Goal: Information Seeking & Learning: Learn about a topic

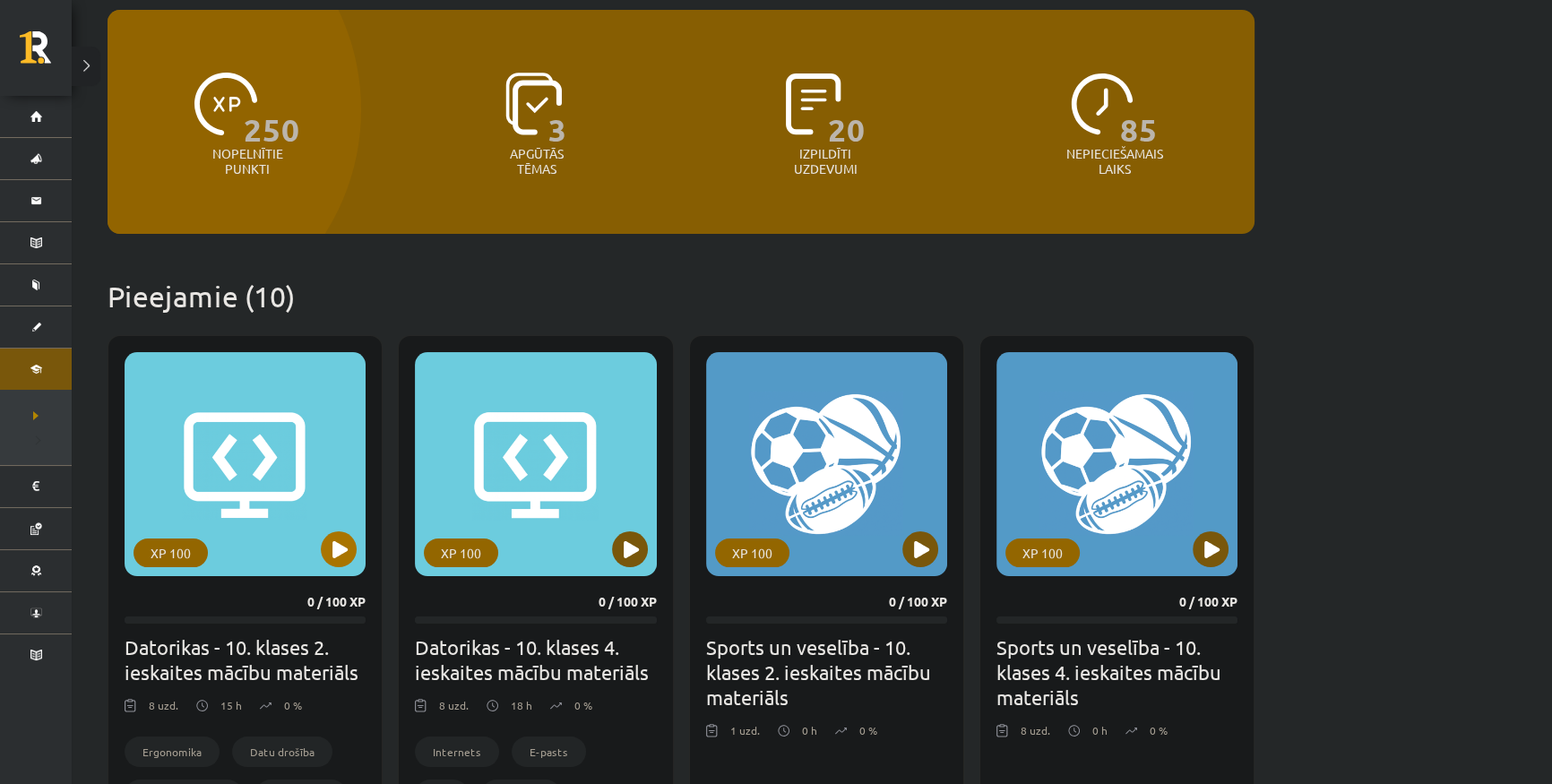
scroll to position [325, 0]
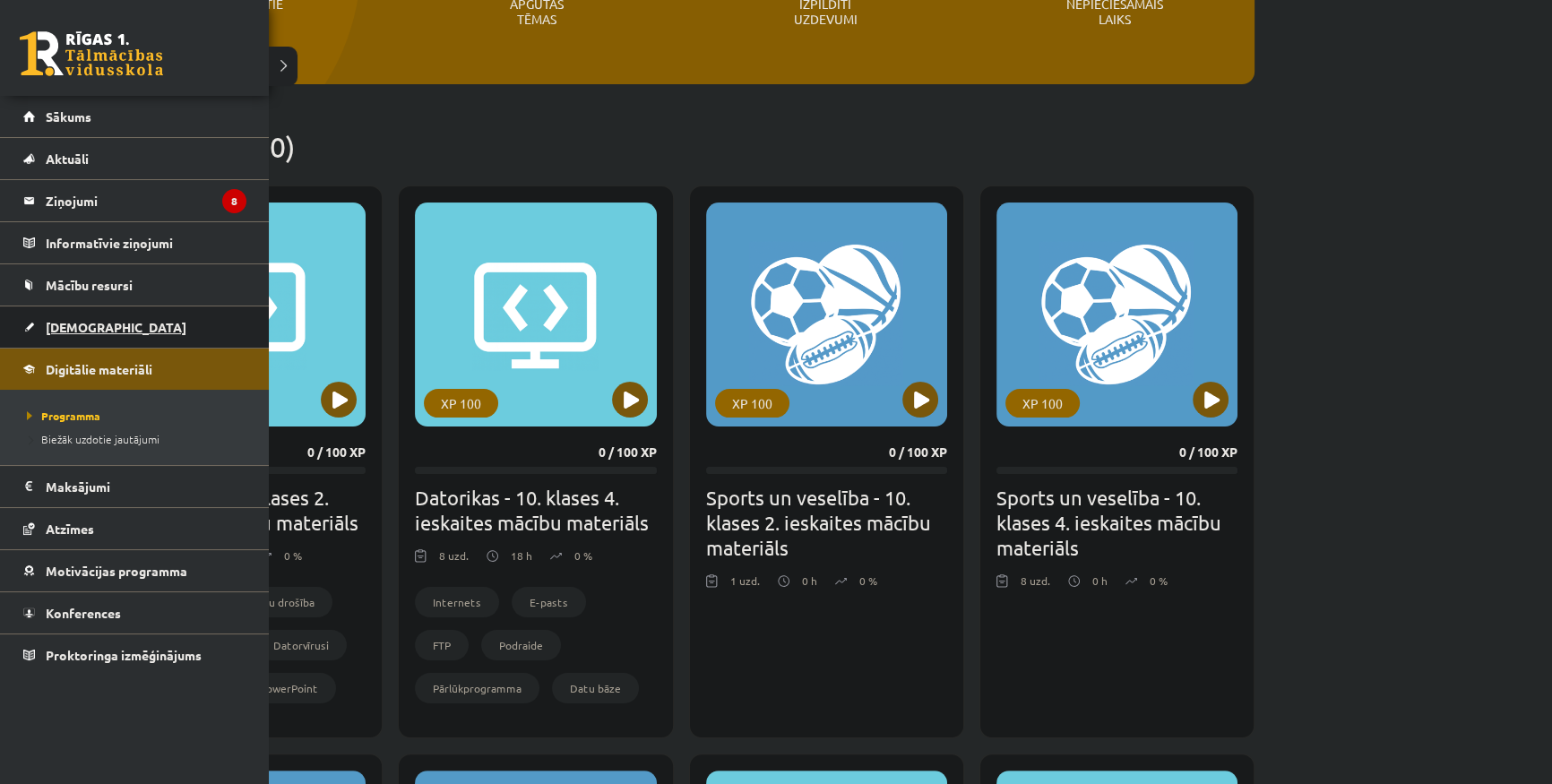
click at [86, 326] on span "[DEMOGRAPHIC_DATA]" at bounding box center [116, 326] width 141 height 16
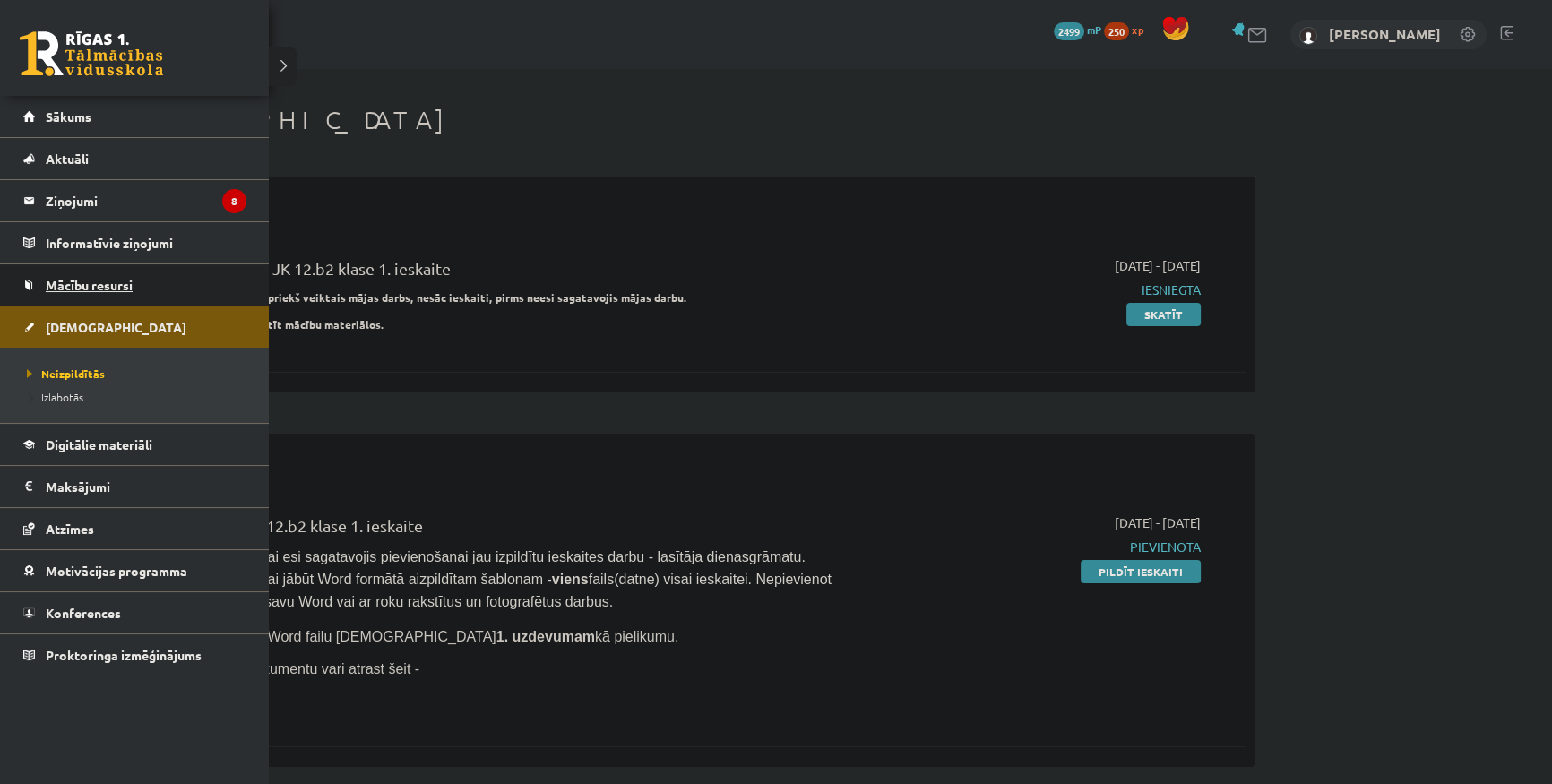
click at [88, 291] on link "Mācību resursi" at bounding box center [135, 285] width 224 height 41
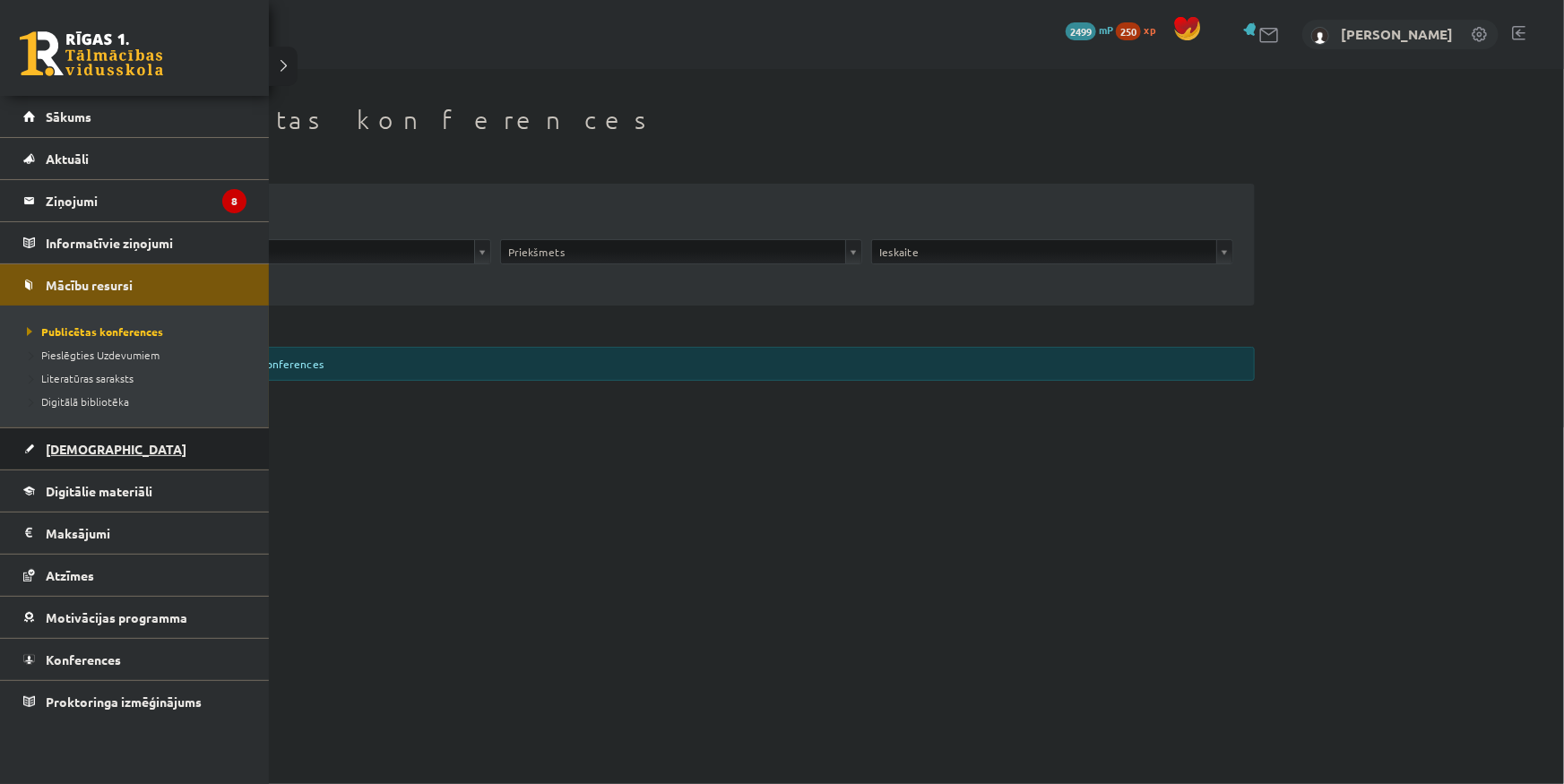
click at [89, 454] on link "[DEMOGRAPHIC_DATA]" at bounding box center [135, 449] width 224 height 41
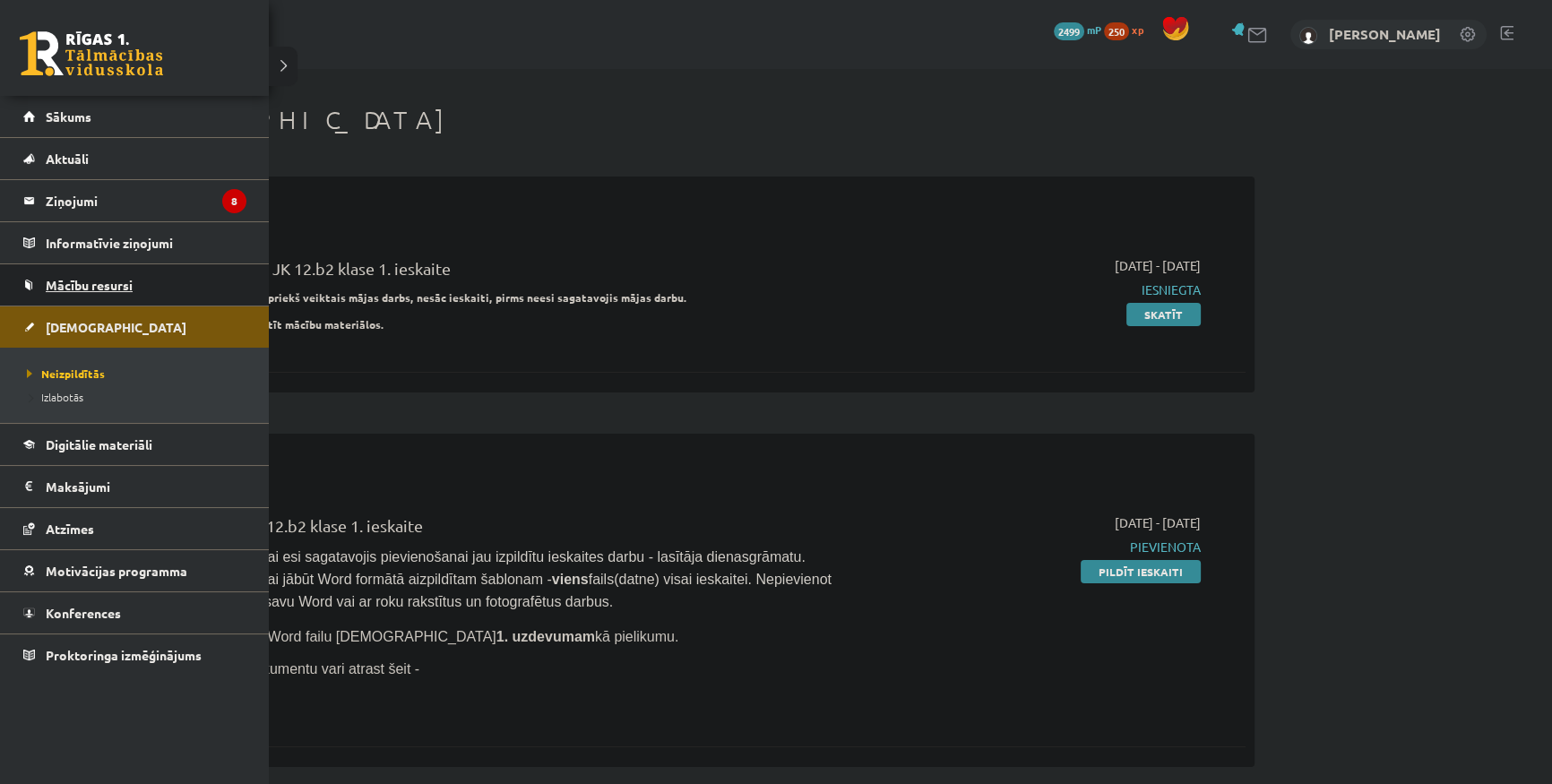
click at [120, 276] on link "Mācību resursi" at bounding box center [135, 285] width 224 height 41
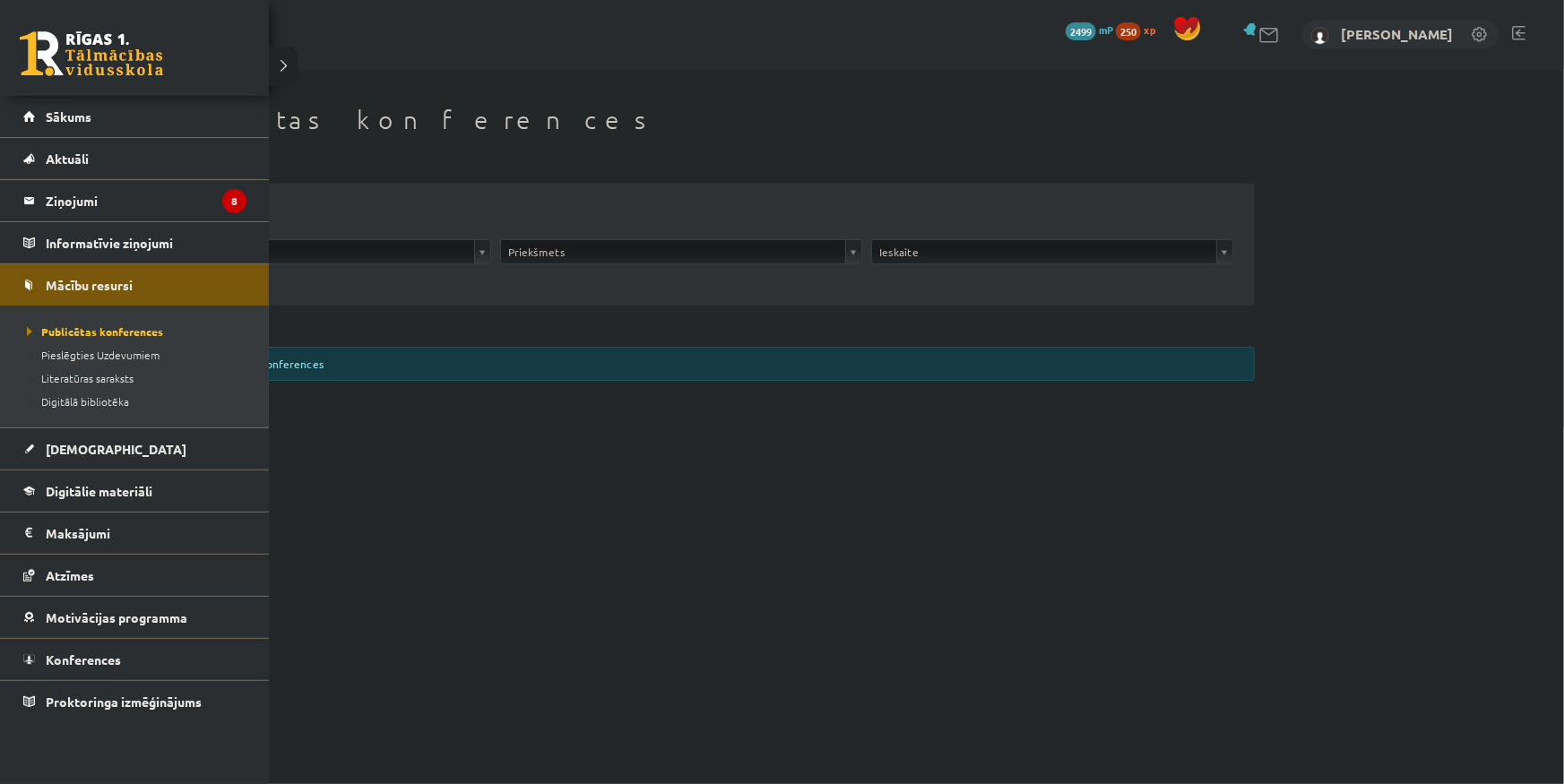
drag, startPoint x: 65, startPoint y: 139, endPoint x: 814, endPoint y: 108, distance: 749.6
click at [825, 109] on h1 "Publicētas konferences" at bounding box center [680, 120] width 1147 height 31
click at [103, 492] on span "Digitālie materiāli" at bounding box center [99, 491] width 106 height 16
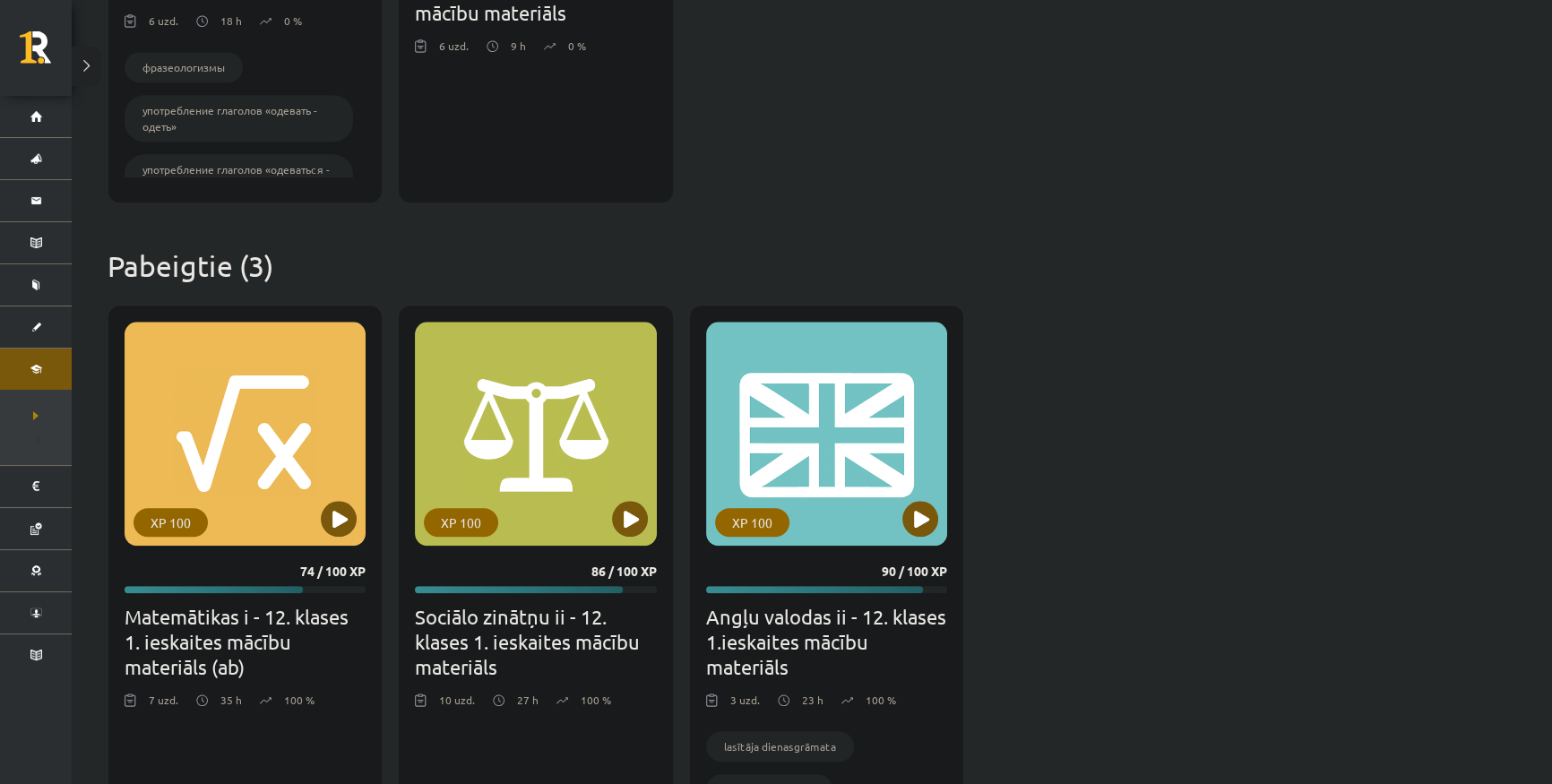
scroll to position [2035, 0]
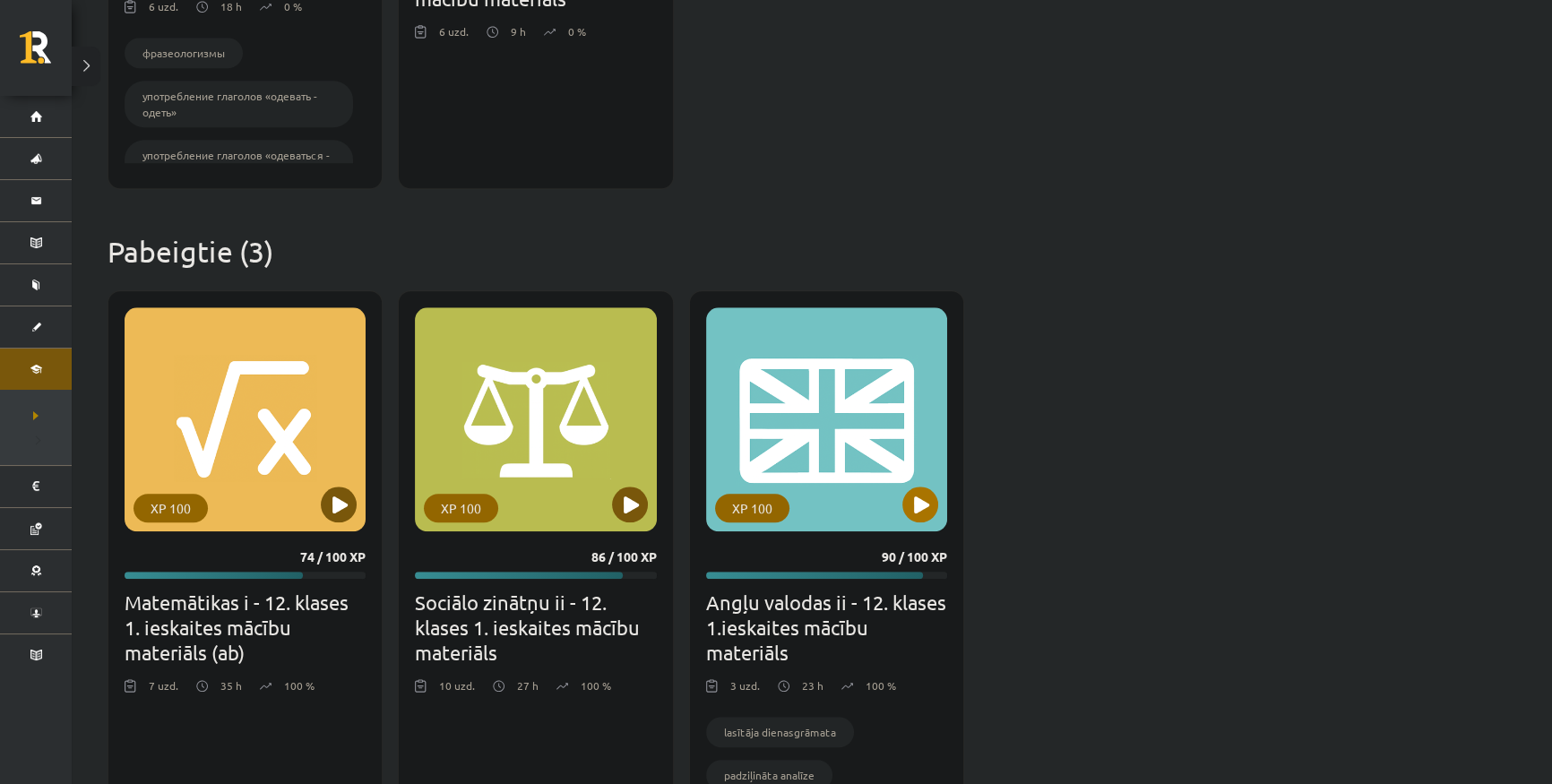
click at [899, 488] on div "XP 100" at bounding box center [826, 419] width 241 height 224
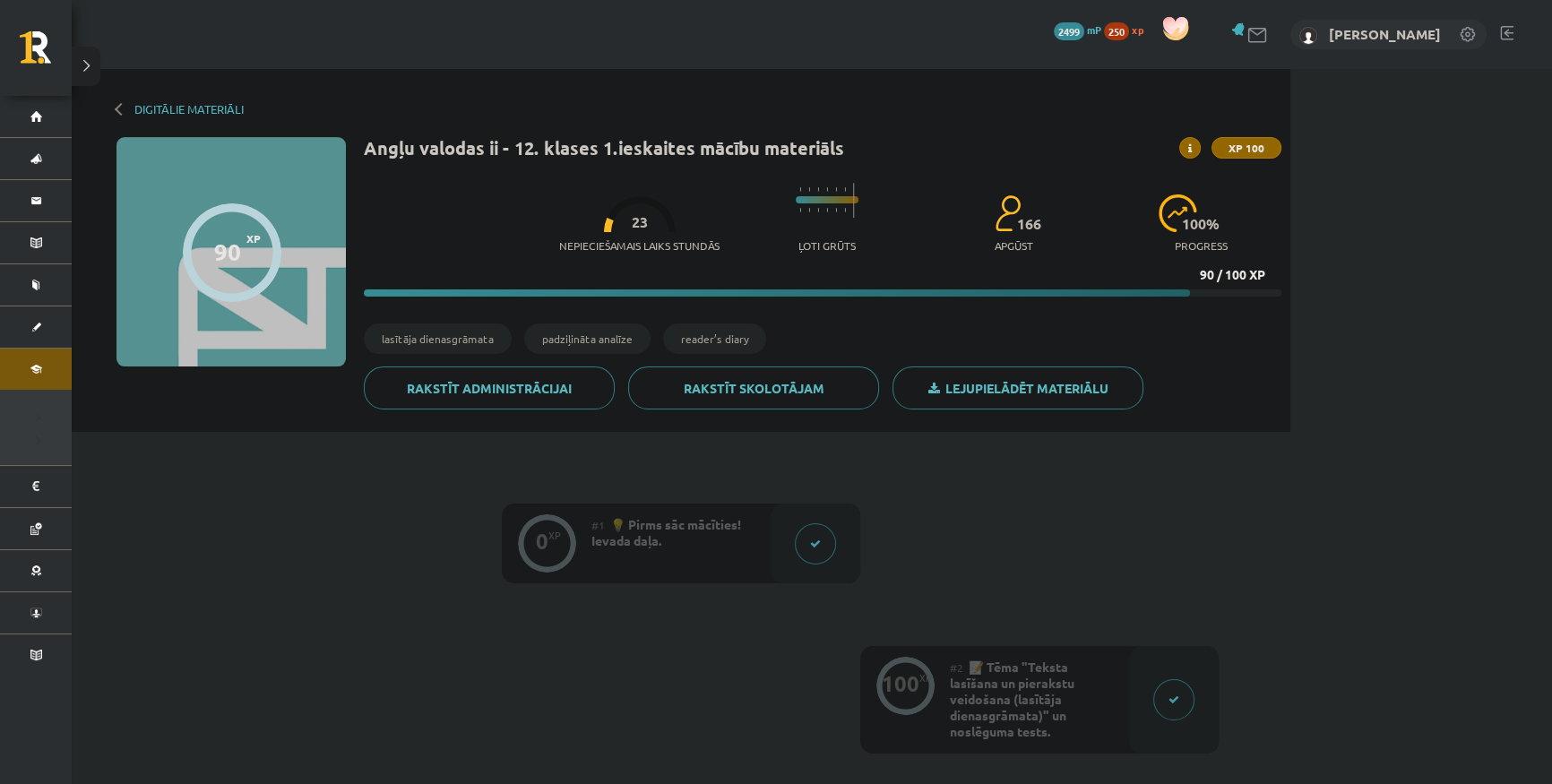
click at [1189, 671] on div at bounding box center [1174, 699] width 89 height 107
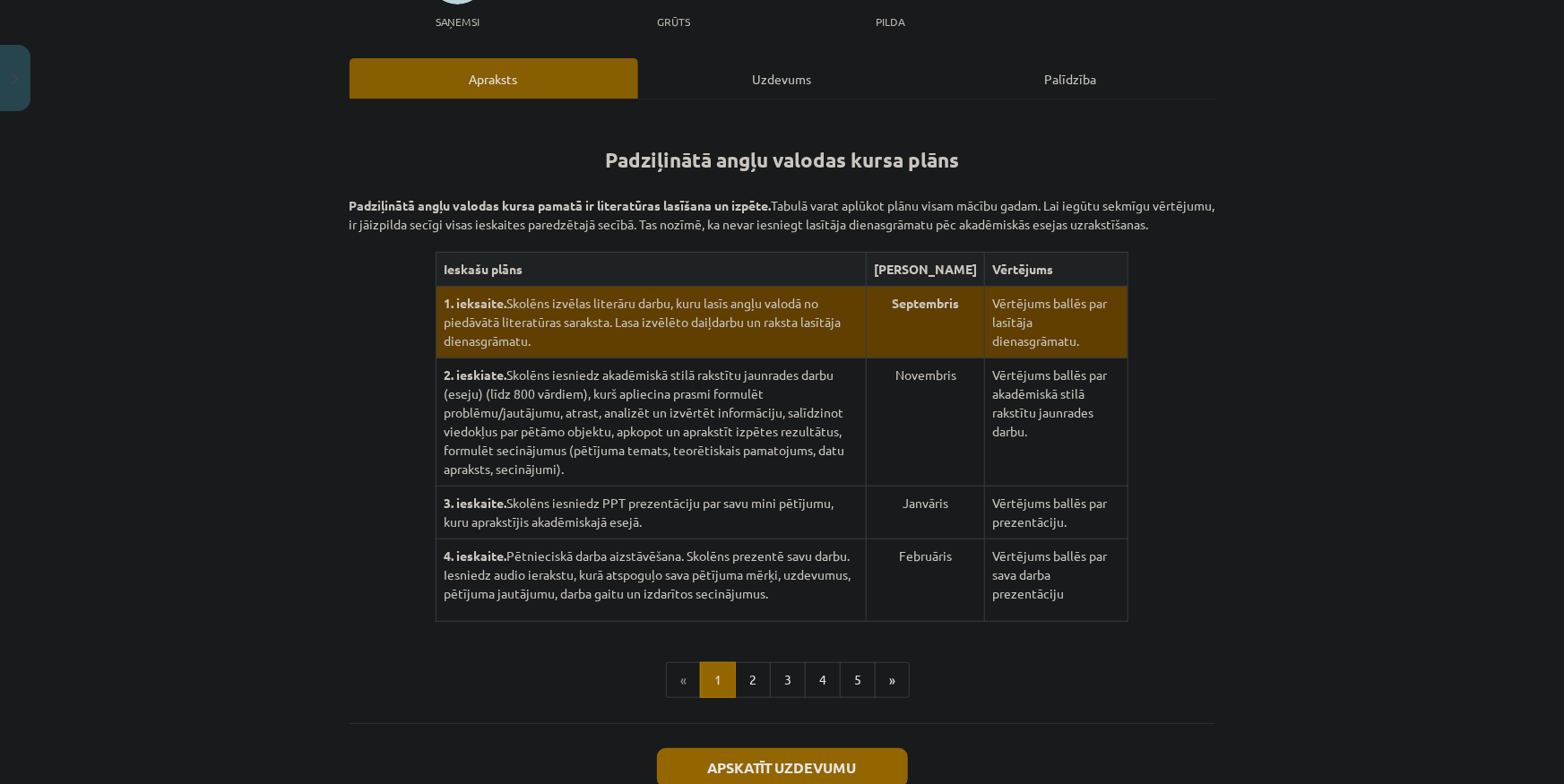
scroll to position [244, 0]
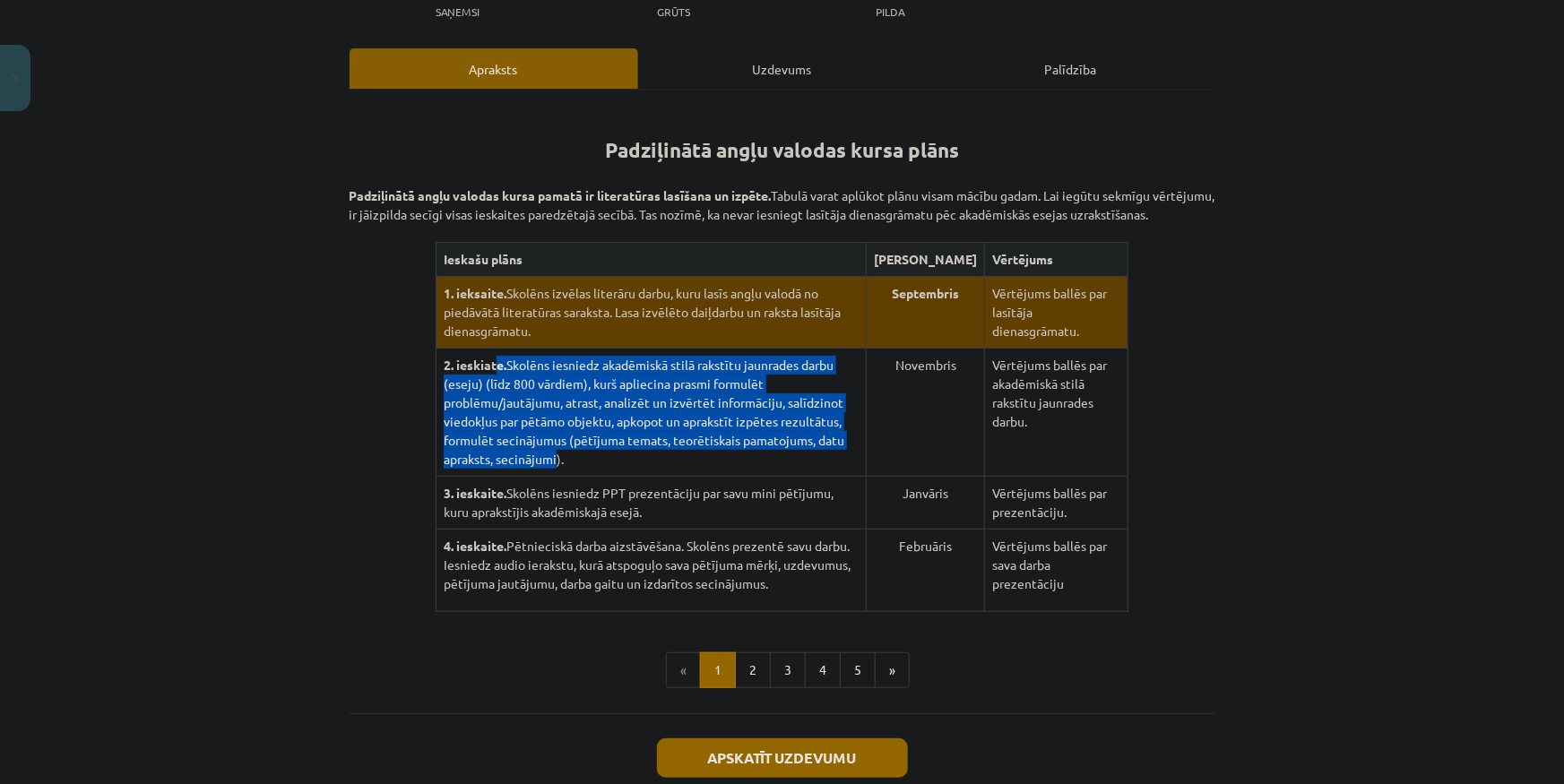
drag, startPoint x: 493, startPoint y: 365, endPoint x: 756, endPoint y: 437, distance: 272.7
click at [760, 437] on td "2. ieskiate. Skolēns iesniedz akadēmiskā stilā rakstītu jaunrades darbu (eseju)…" at bounding box center [652, 412] width 430 height 128
click at [756, 437] on td "2. ieskiate. Skolēns iesniedz akadēmiskā stilā rakstītu jaunrades darbu (eseju)…" at bounding box center [652, 412] width 430 height 128
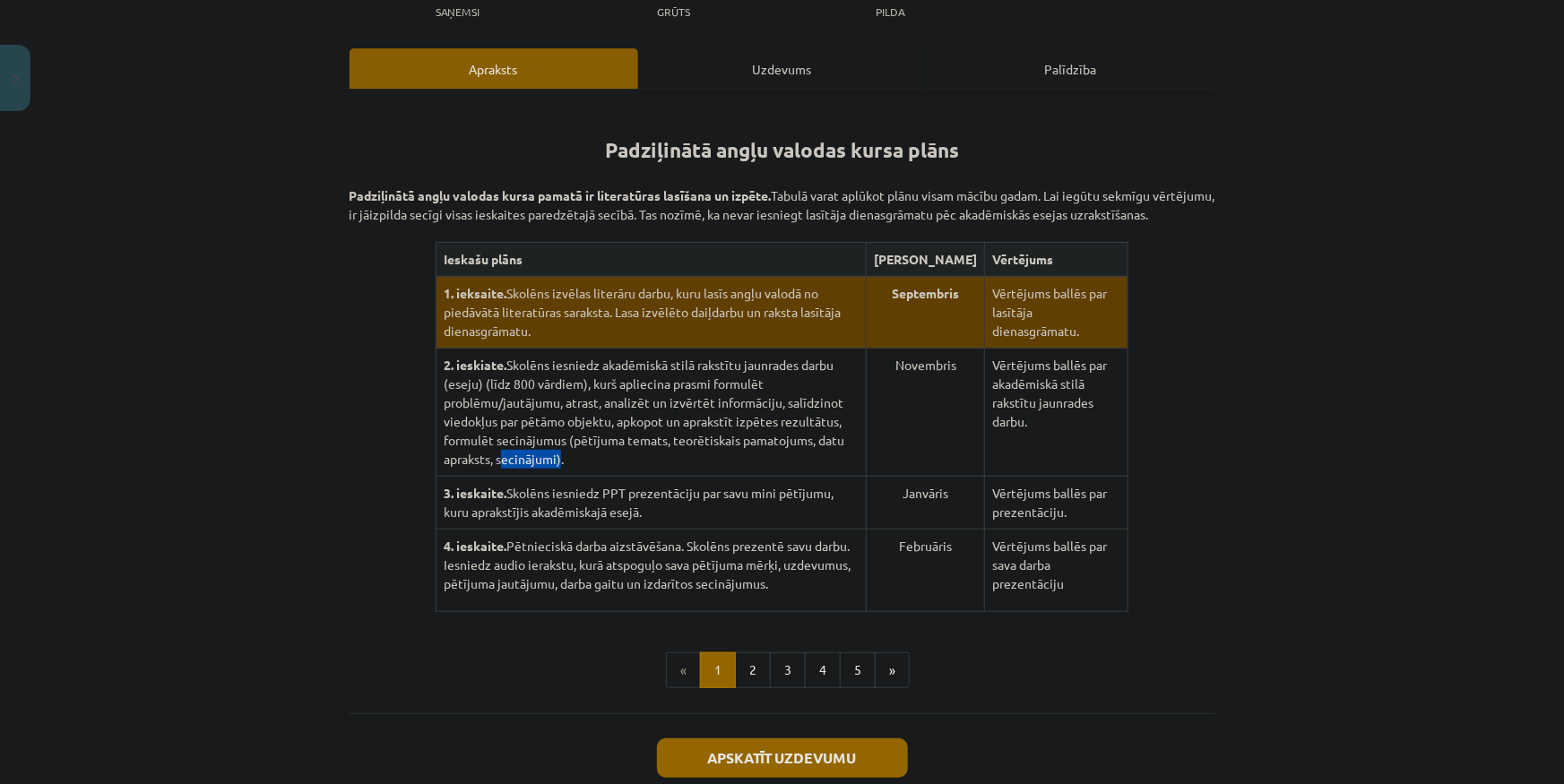
click at [756, 437] on td "2. ieskiate. Skolēns iesniedz akadēmiskā stilā rakstītu jaunrades darbu (eseju)…" at bounding box center [652, 412] width 430 height 128
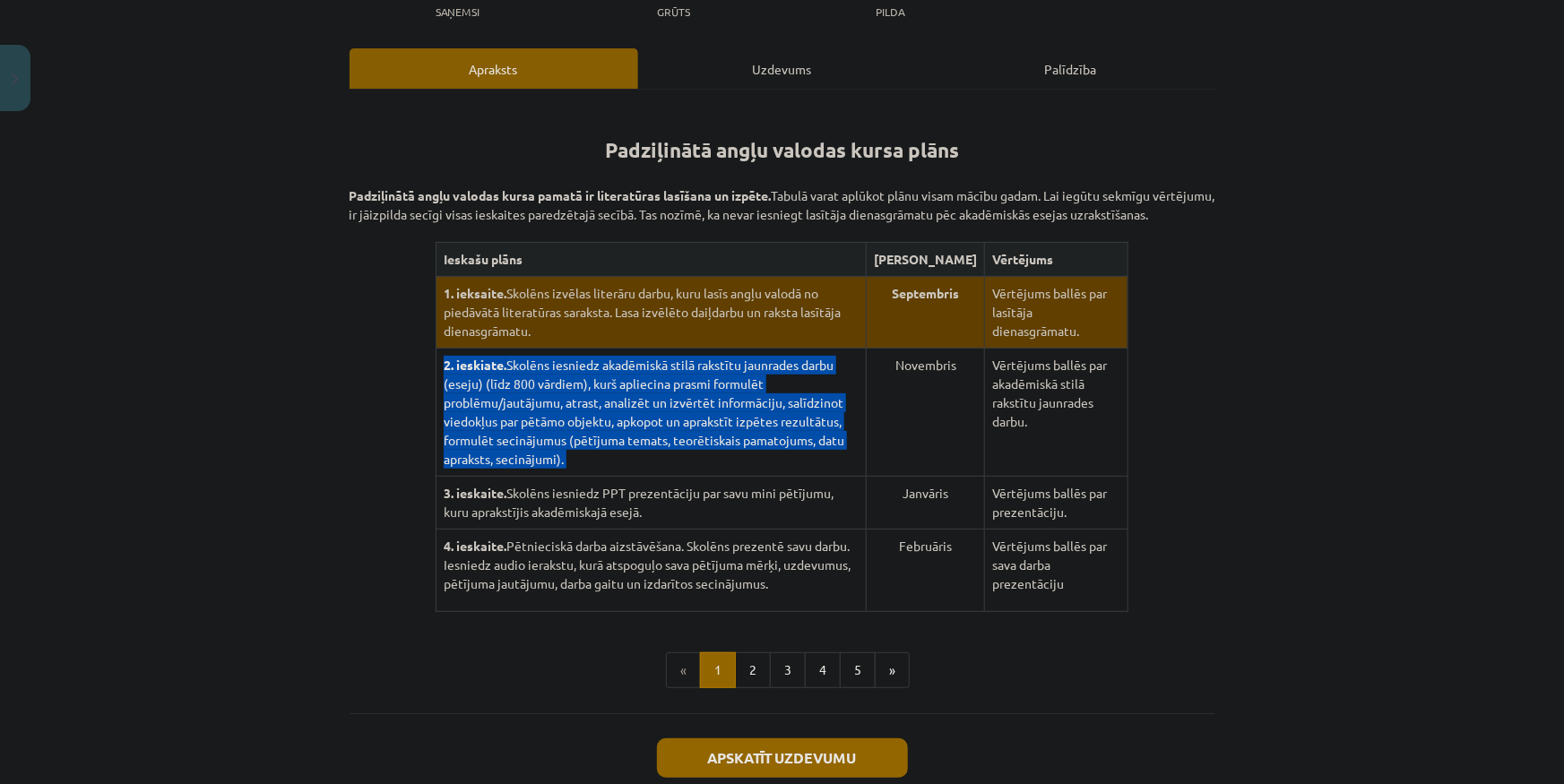
click at [756, 437] on td "2. ieskiate. Skolēns iesniedz akadēmiskā stilā rakstītu jaunrades darbu (eseju)…" at bounding box center [652, 412] width 430 height 128
click at [812, 440] on td "2. ieskiate. Skolēns iesniedz akadēmiskā stilā rakstītu jaunrades darbu (eseju)…" at bounding box center [652, 412] width 430 height 128
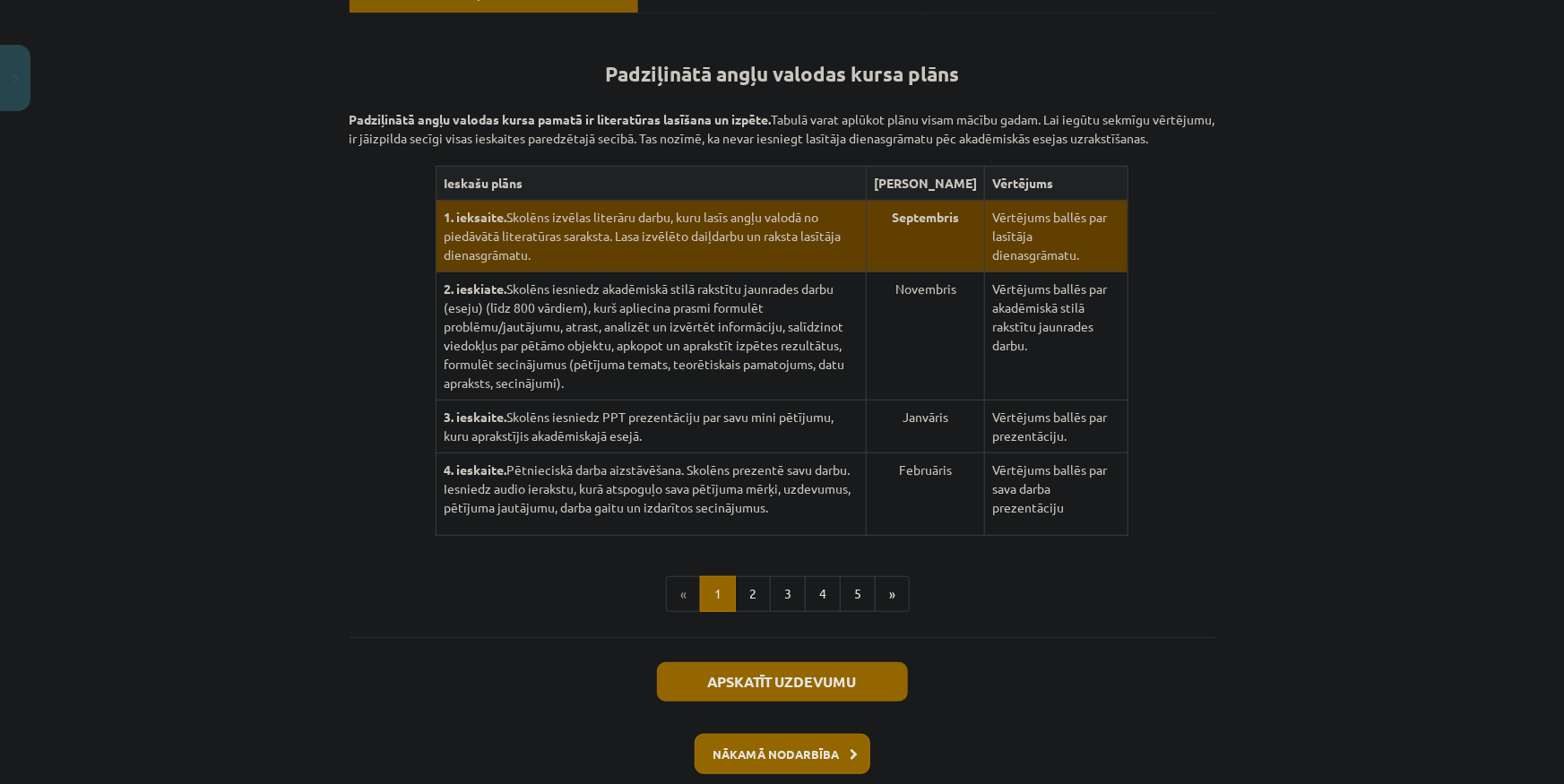
scroll to position [389, 0]
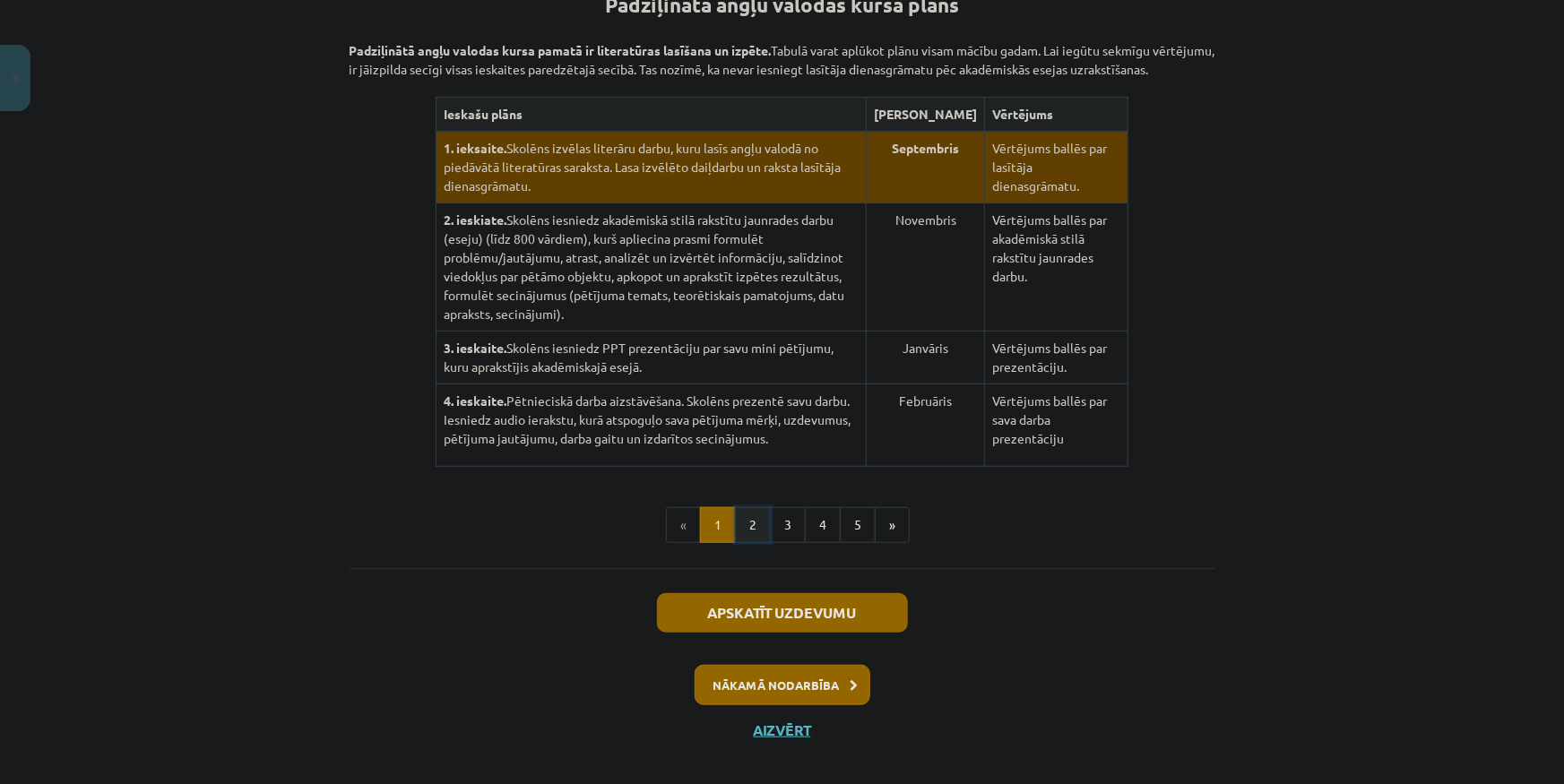
click at [755, 507] on button "2" at bounding box center [753, 525] width 35 height 35
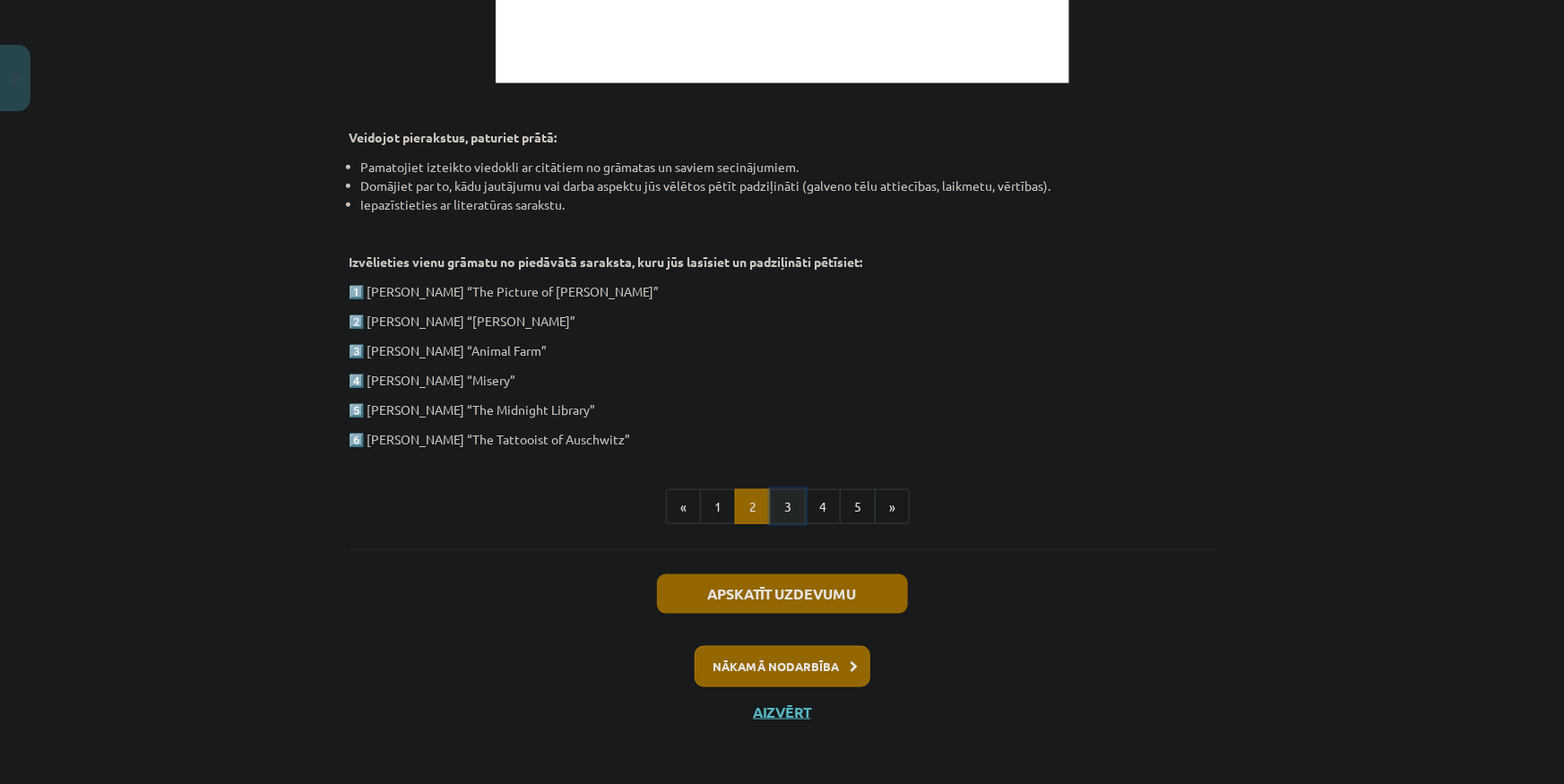
click at [769, 499] on button "3" at bounding box center [787, 507] width 35 height 35
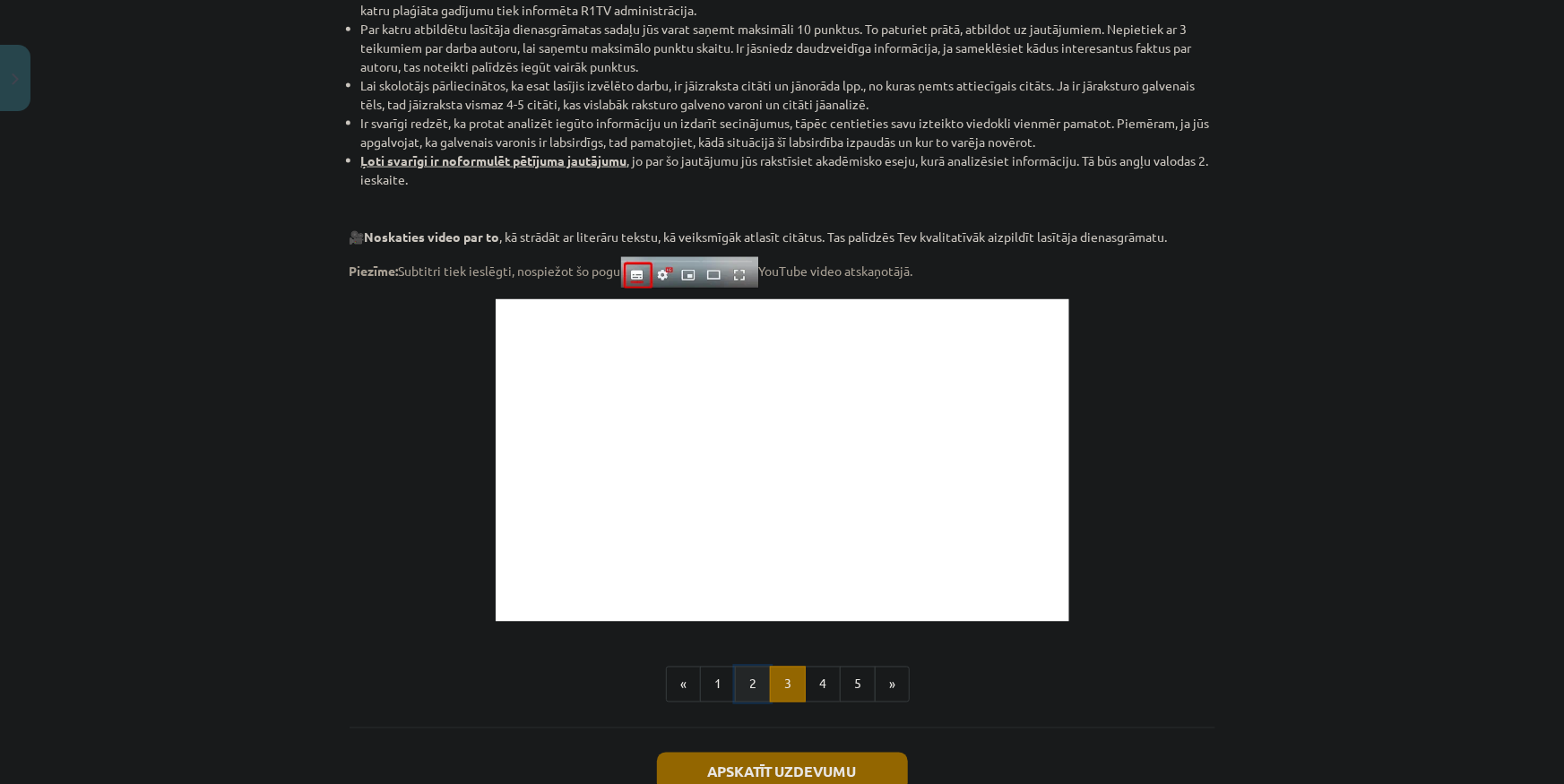
click at [755, 697] on button "2" at bounding box center [753, 684] width 35 height 35
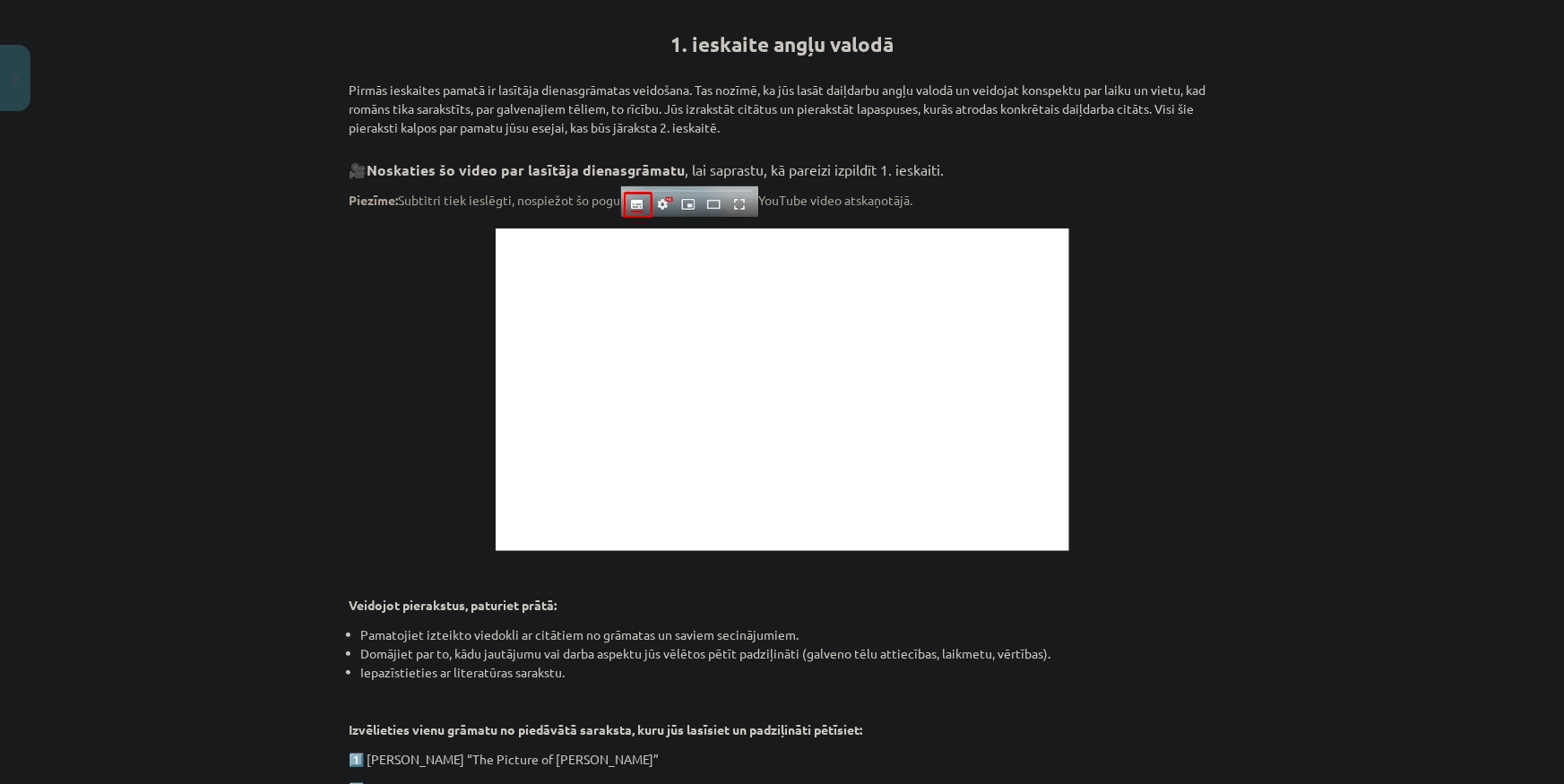
scroll to position [817, 0]
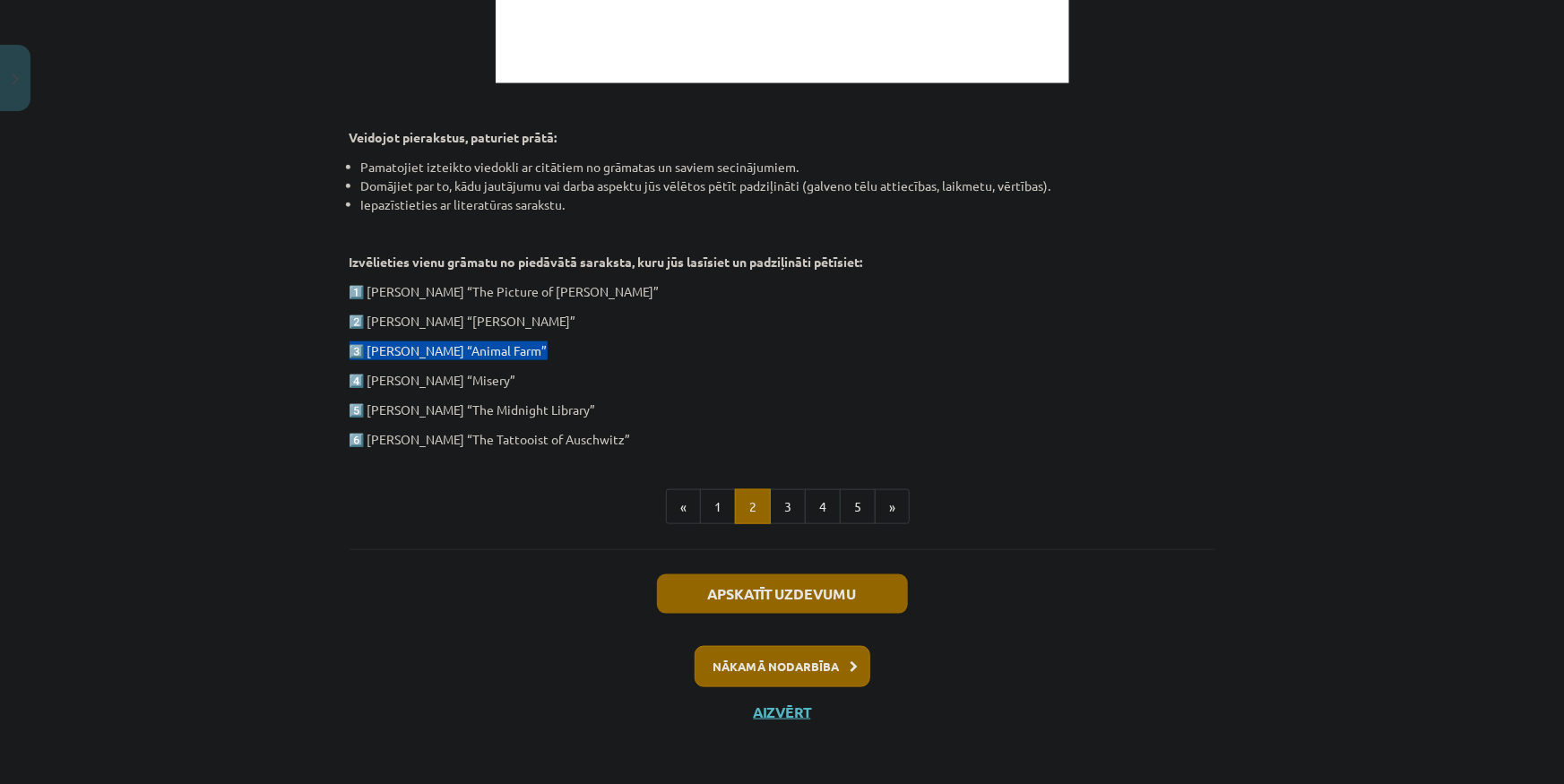
drag, startPoint x: 539, startPoint y: 347, endPoint x: 347, endPoint y: 345, distance: 192.0
click at [349, 345] on p "3️⃣ George Orwell “Animal Farm”" at bounding box center [782, 351] width 865 height 19
click at [492, 345] on p "3️⃣ George Orwell “Animal Farm”" at bounding box center [782, 351] width 865 height 19
click at [779, 456] on div "1. ieskaite angļu valodā Pirmās ieskaites pamatā ir lasītāja dienasgrāmatas vei…" at bounding box center [782, 28] width 865 height 992
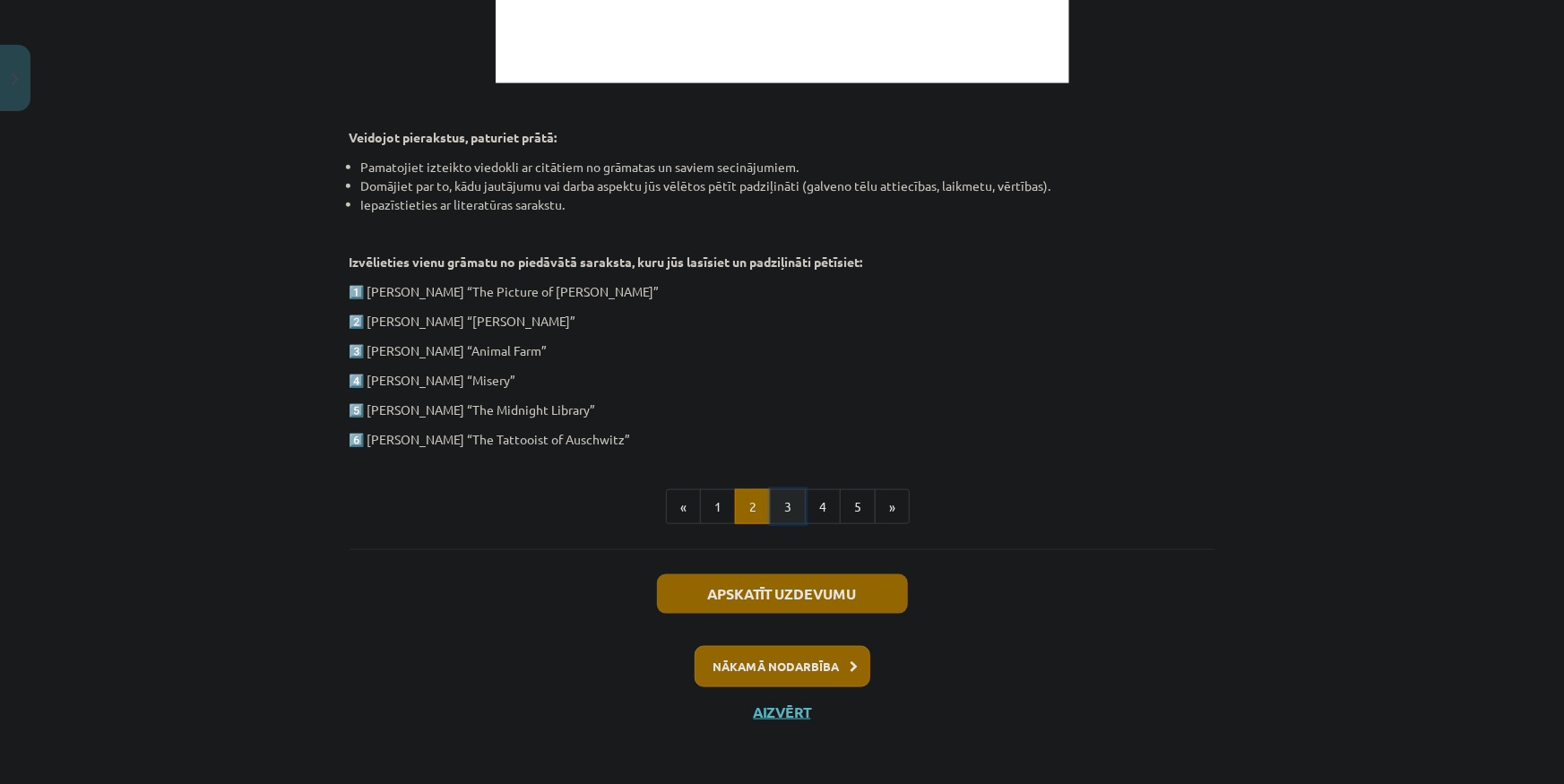
click at [784, 502] on button "3" at bounding box center [787, 507] width 35 height 35
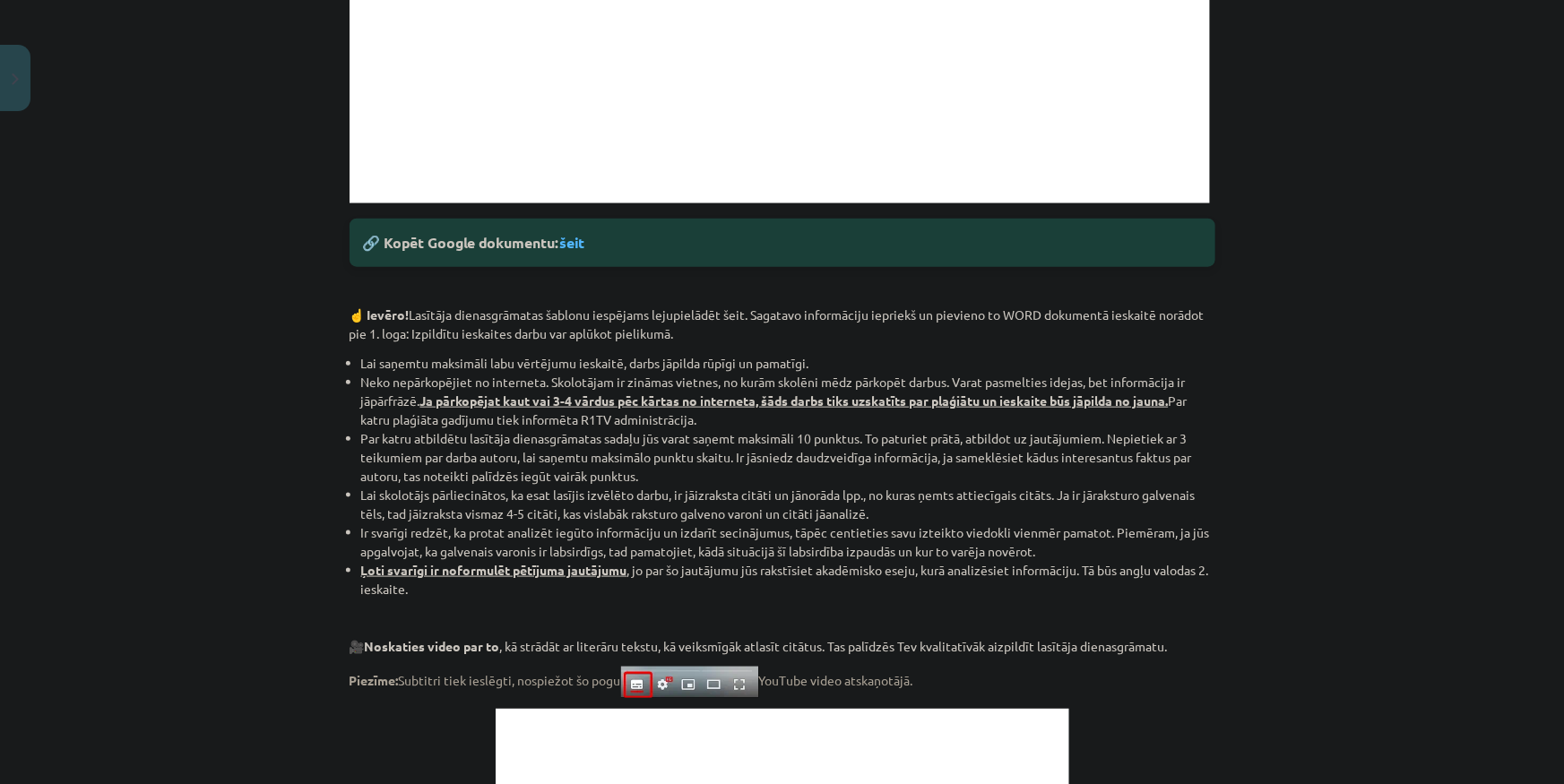
scroll to position [838, 0]
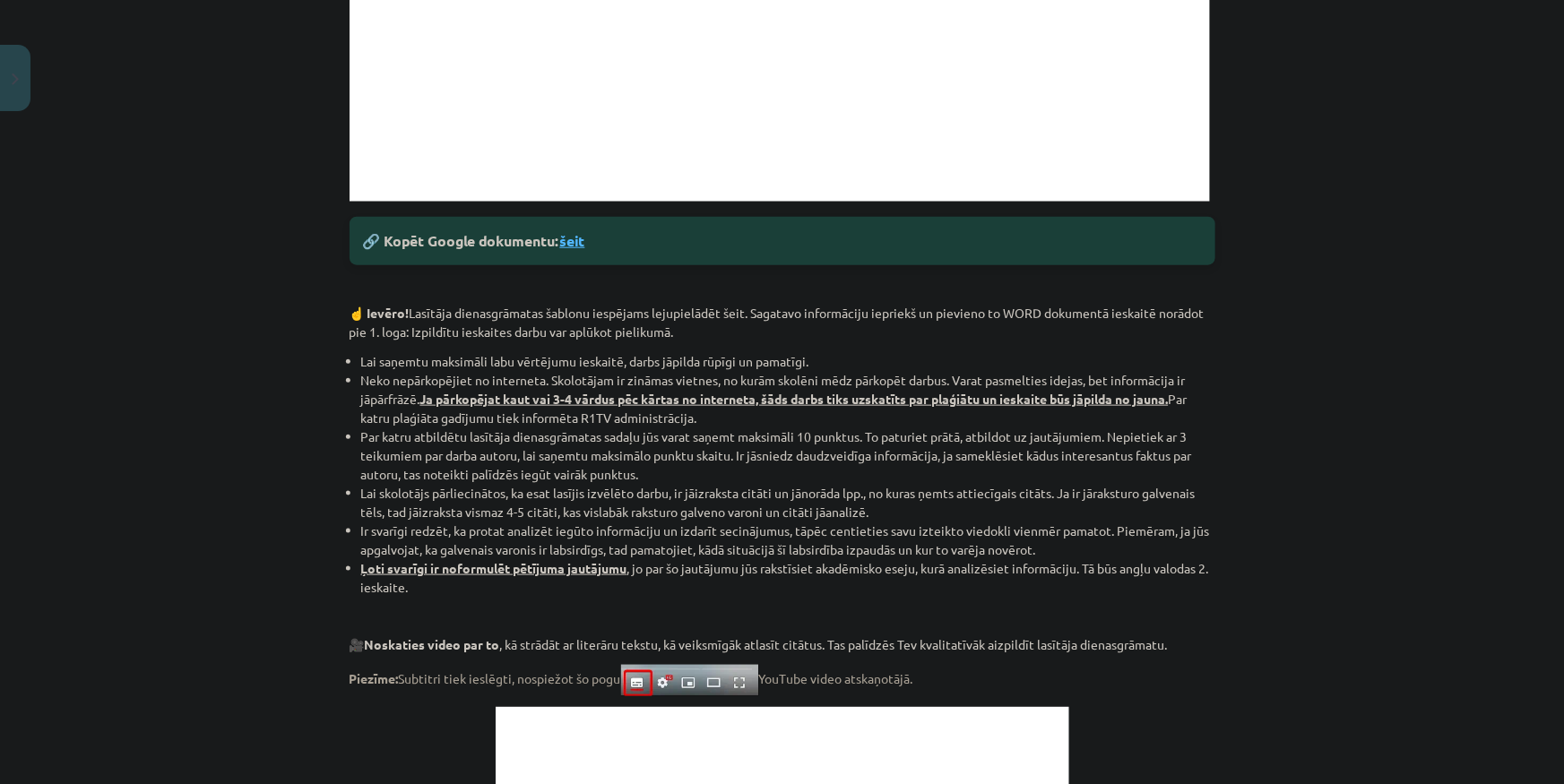
click at [572, 243] on link "šeit" at bounding box center [572, 240] width 25 height 19
